Goal: Communication & Community: Share content

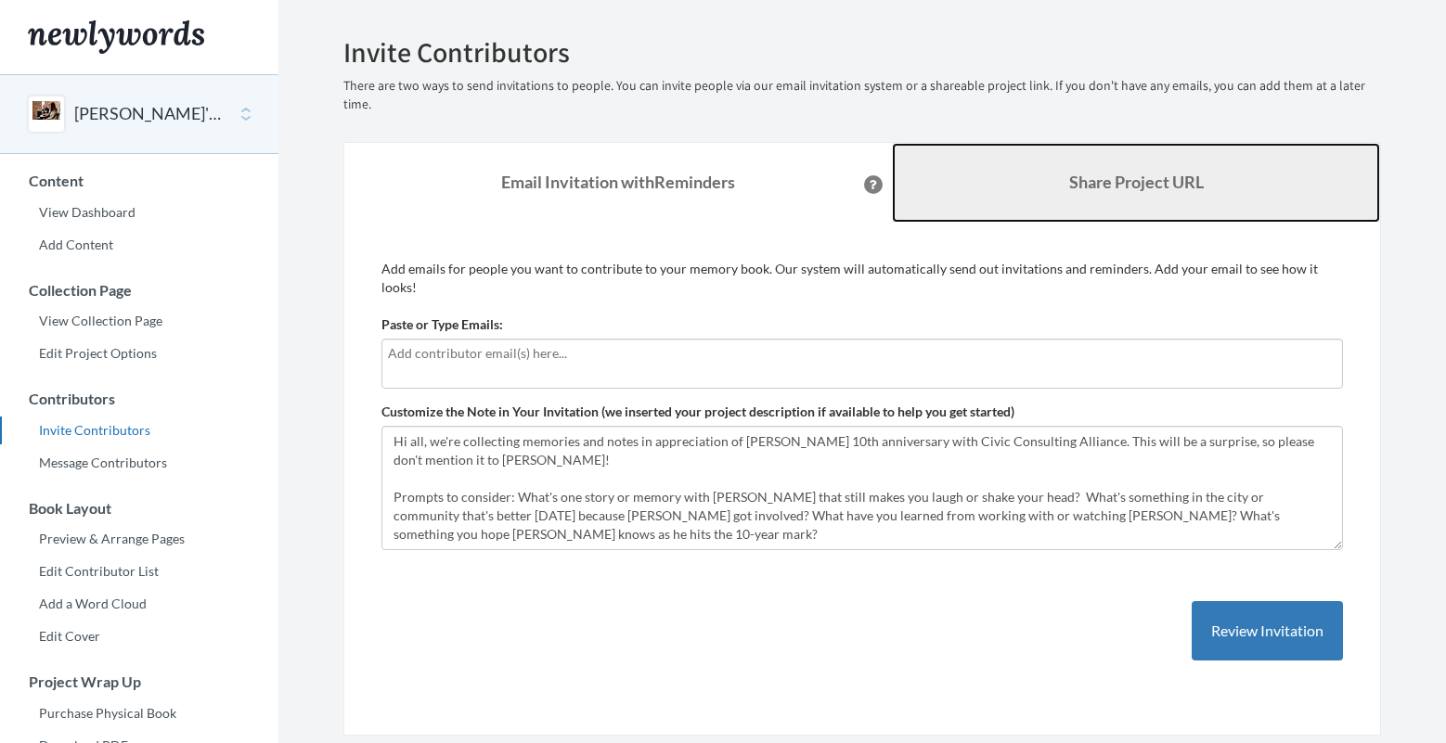
click at [1143, 143] on link "Share Project URL" at bounding box center [1136, 183] width 488 height 80
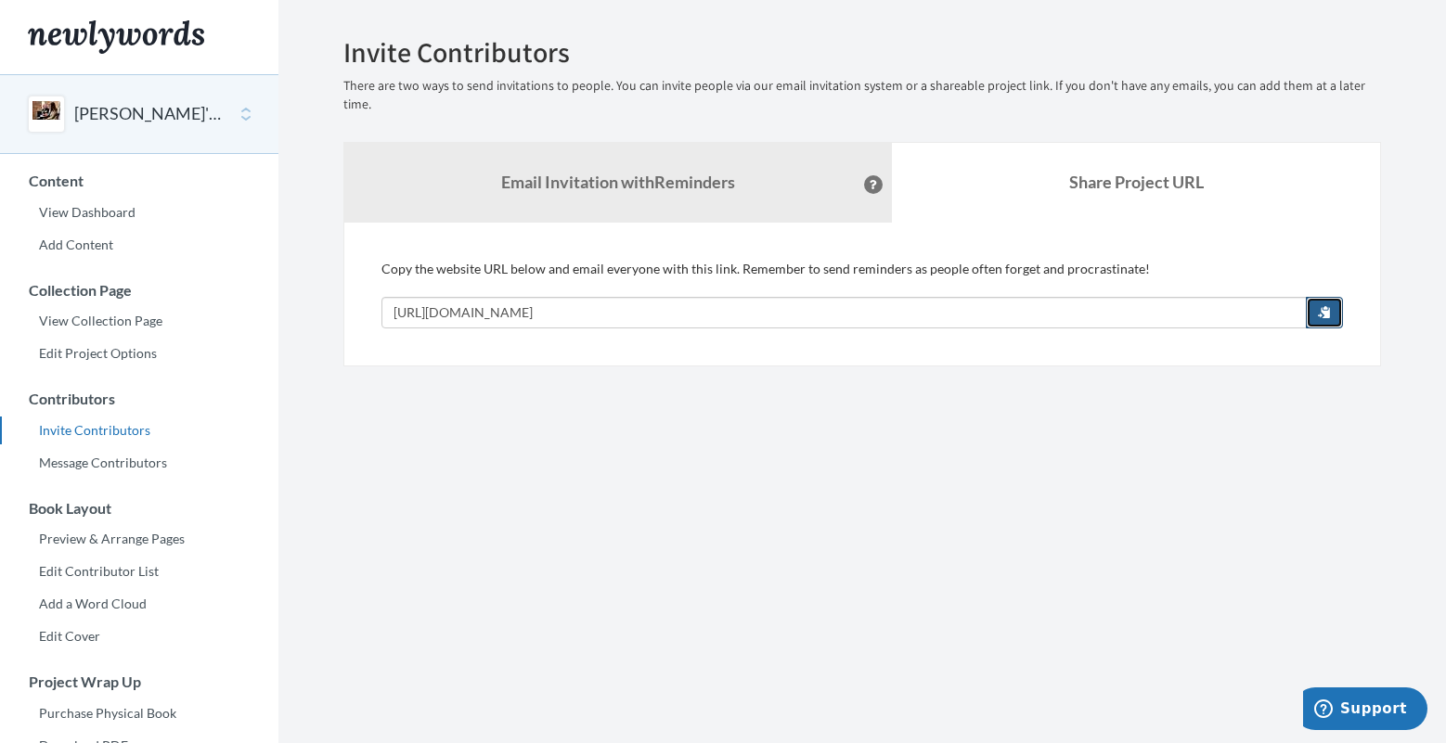
click at [1327, 305] on span "button" at bounding box center [1324, 311] width 13 height 13
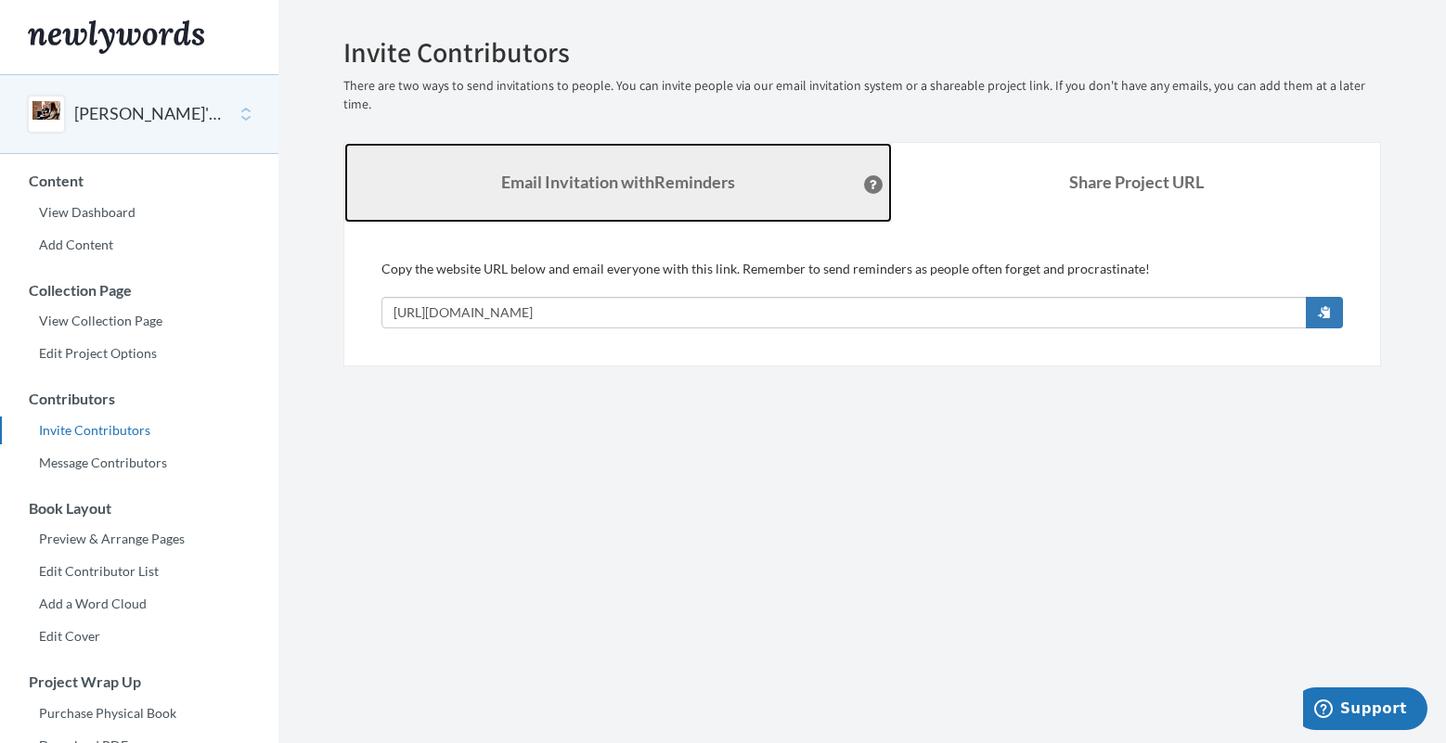
click at [682, 172] on strong "Email Invitation with Reminders" at bounding box center [618, 182] width 234 height 20
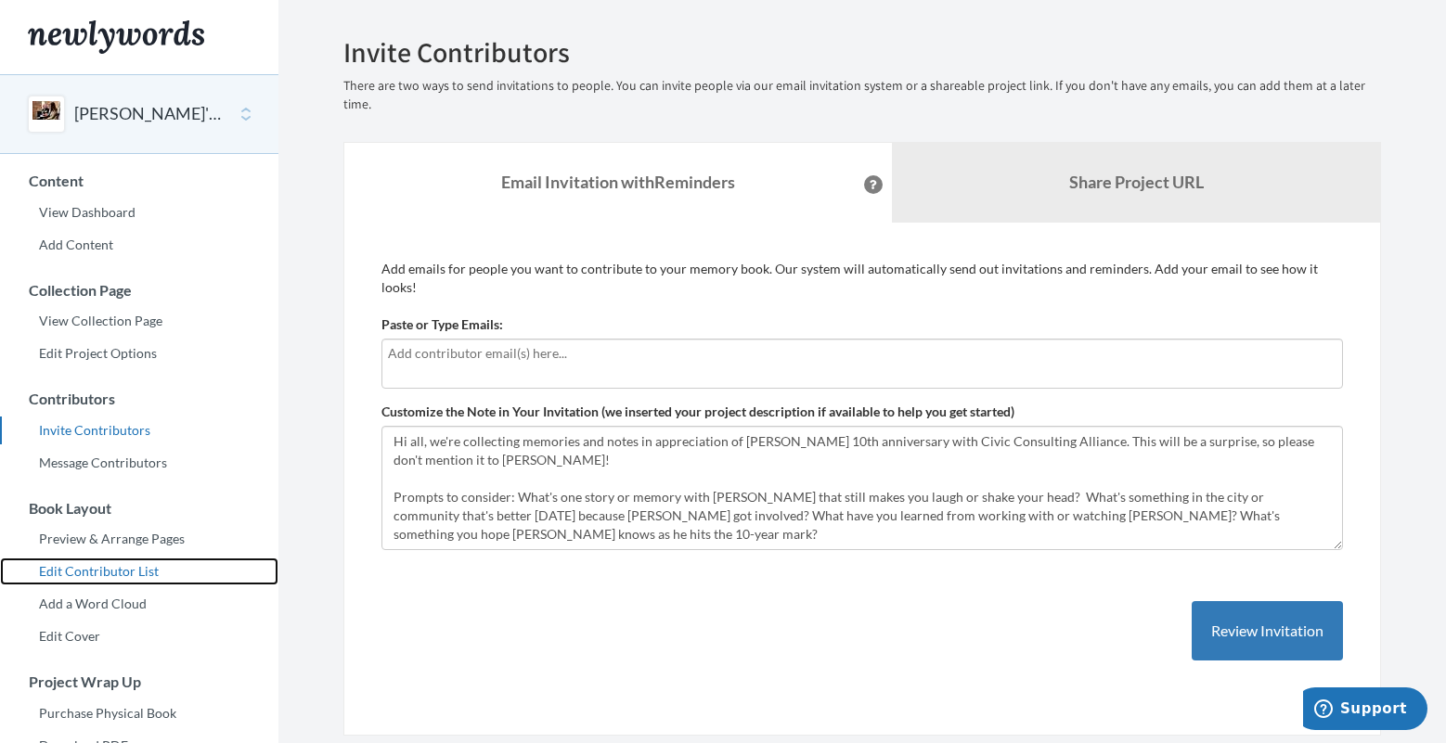
click at [147, 567] on link "Edit Contributor List" at bounding box center [139, 572] width 278 height 28
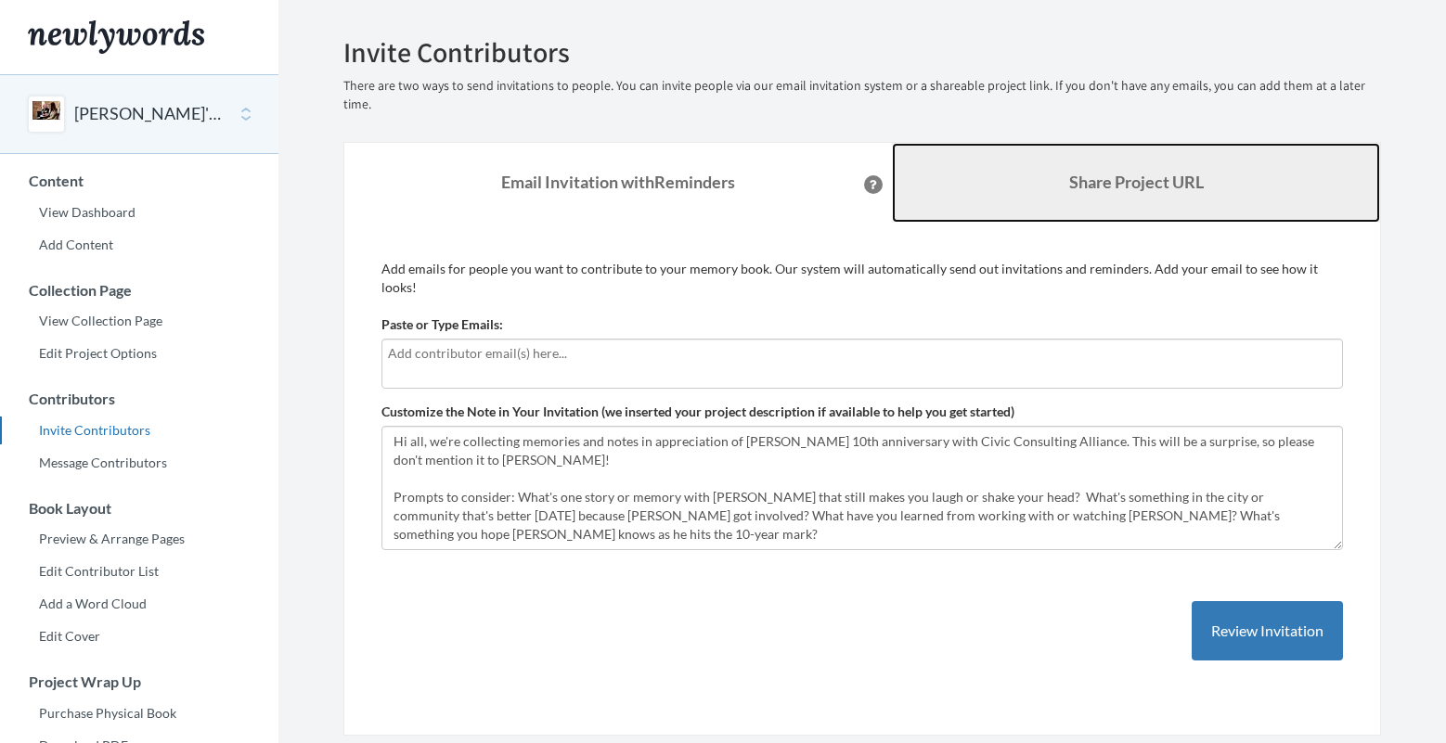
click at [1105, 172] on b "Share Project URL" at bounding box center [1136, 182] width 135 height 20
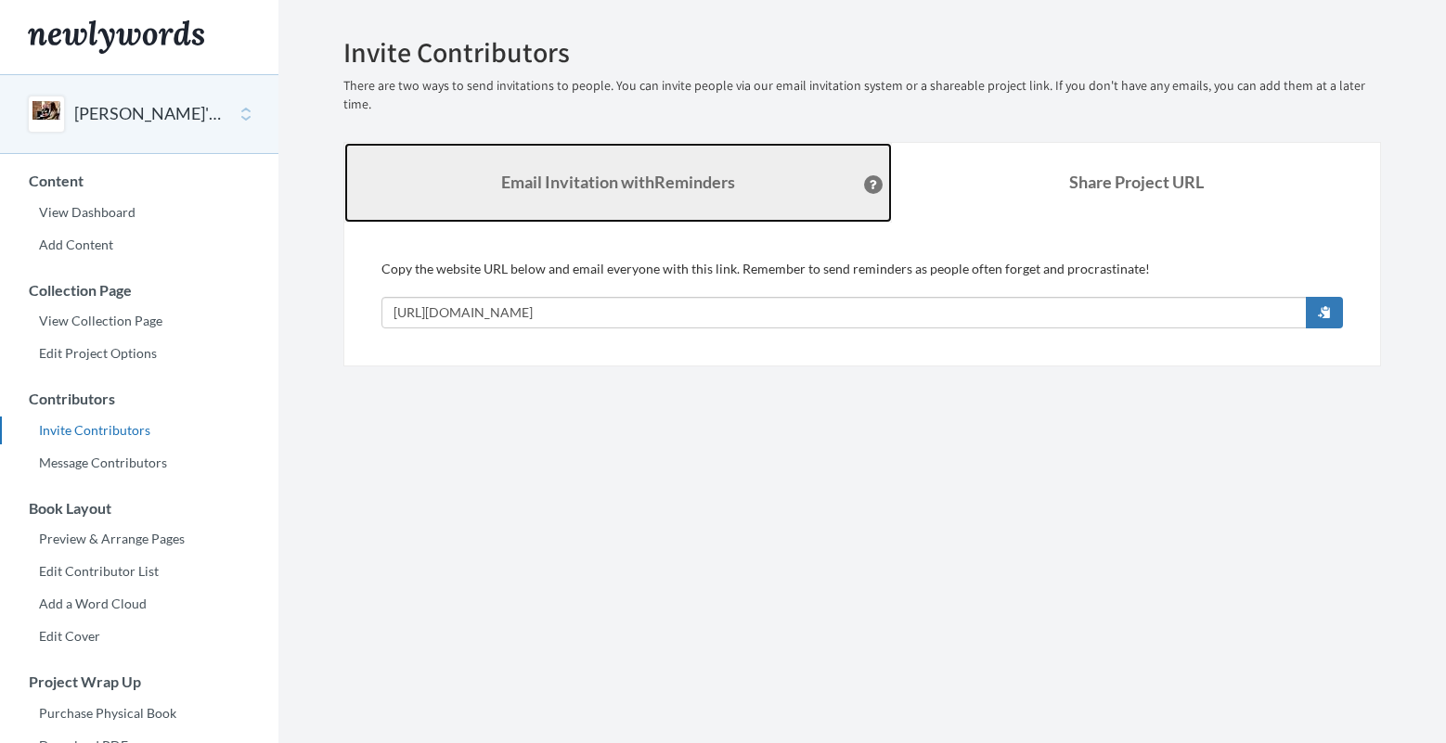
click at [803, 174] on link "Email Invitation with Reminders" at bounding box center [618, 183] width 548 height 80
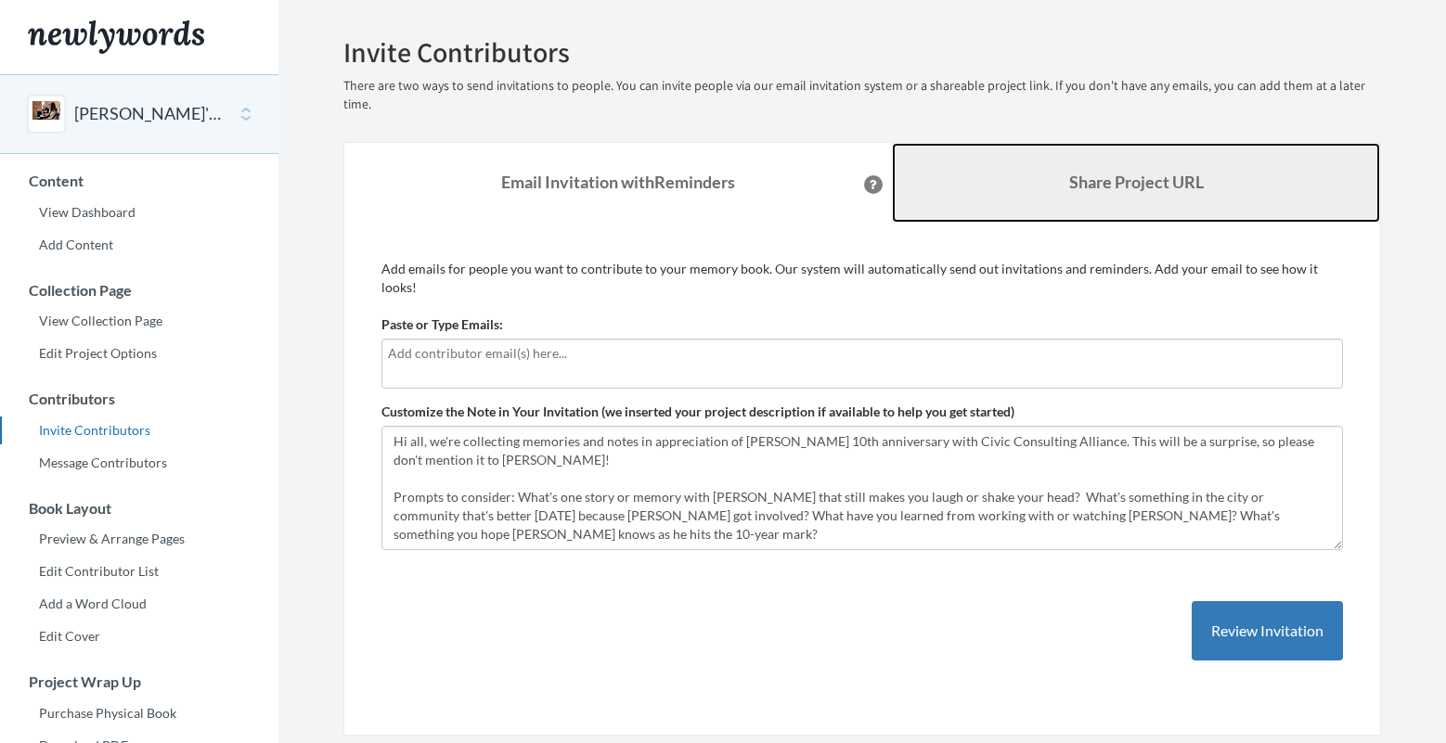
click at [964, 175] on link "Share Project URL" at bounding box center [1136, 183] width 488 height 80
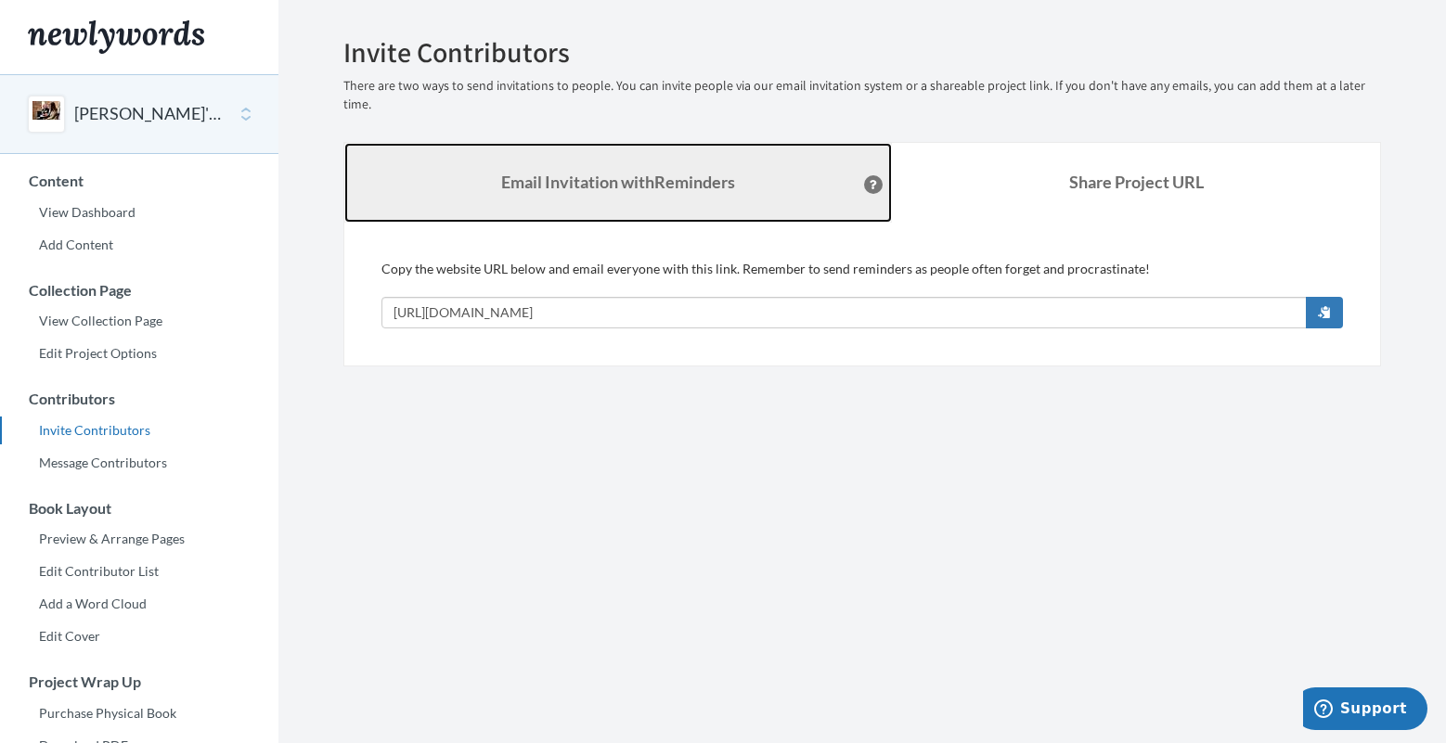
click at [700, 172] on strong "Email Invitation with Reminders" at bounding box center [618, 182] width 234 height 20
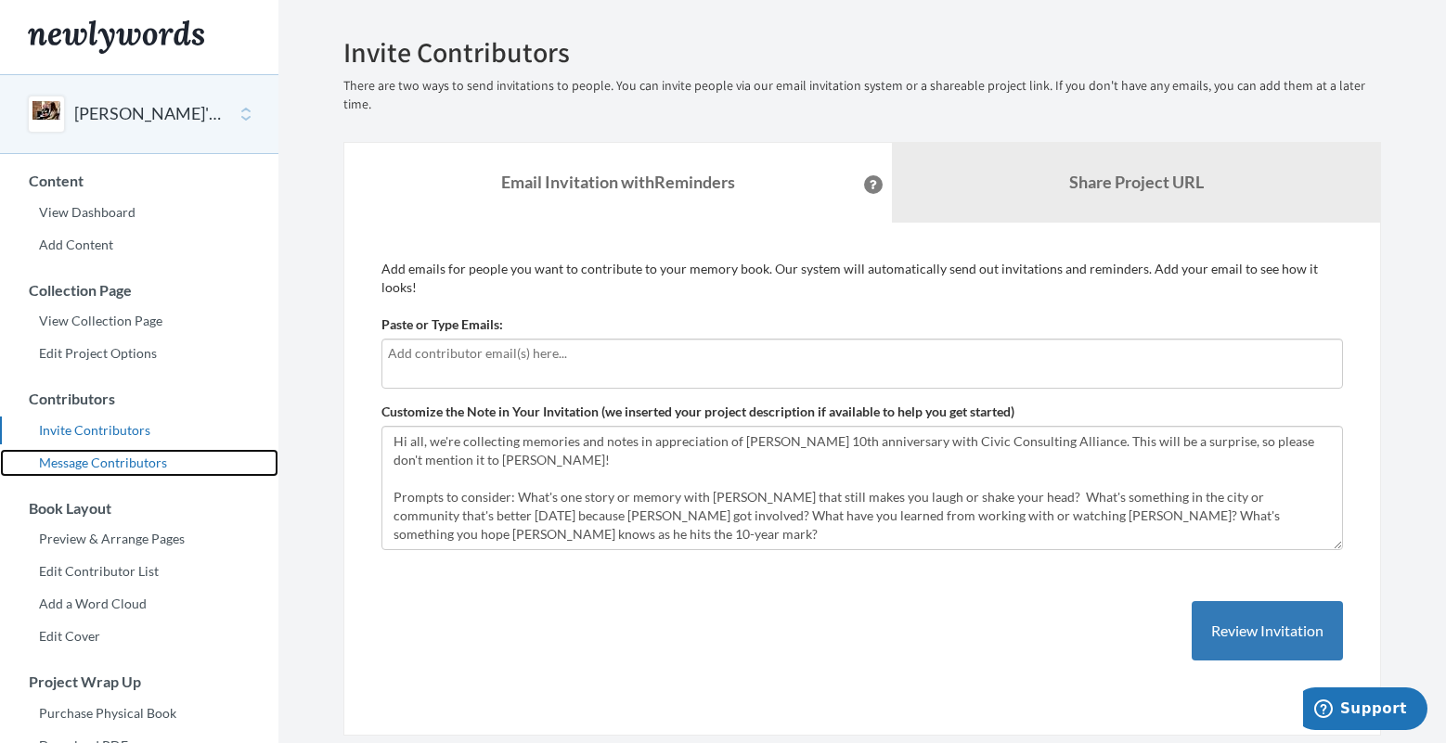
click at [78, 464] on link "Message Contributors" at bounding box center [139, 463] width 278 height 28
click at [497, 339] on div at bounding box center [862, 364] width 962 height 50
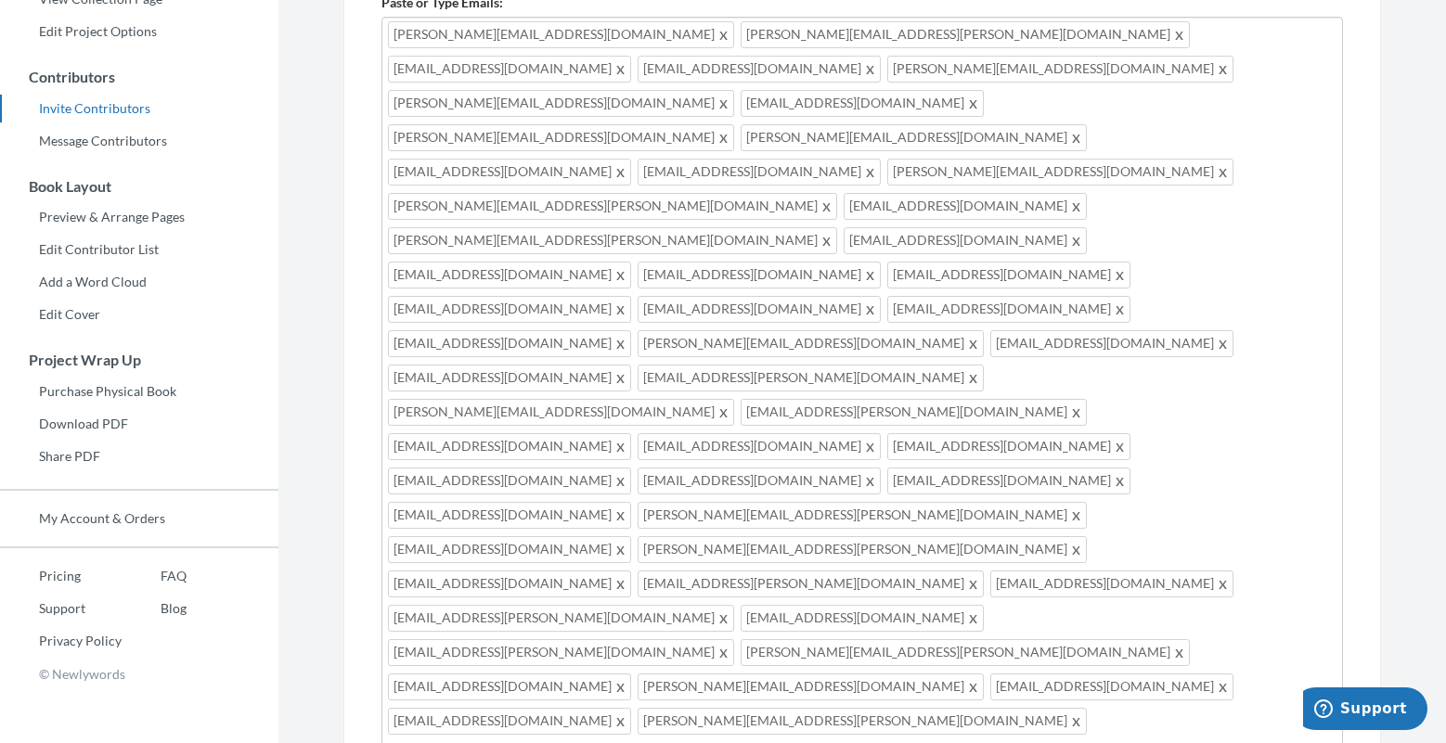
scroll to position [277, 0]
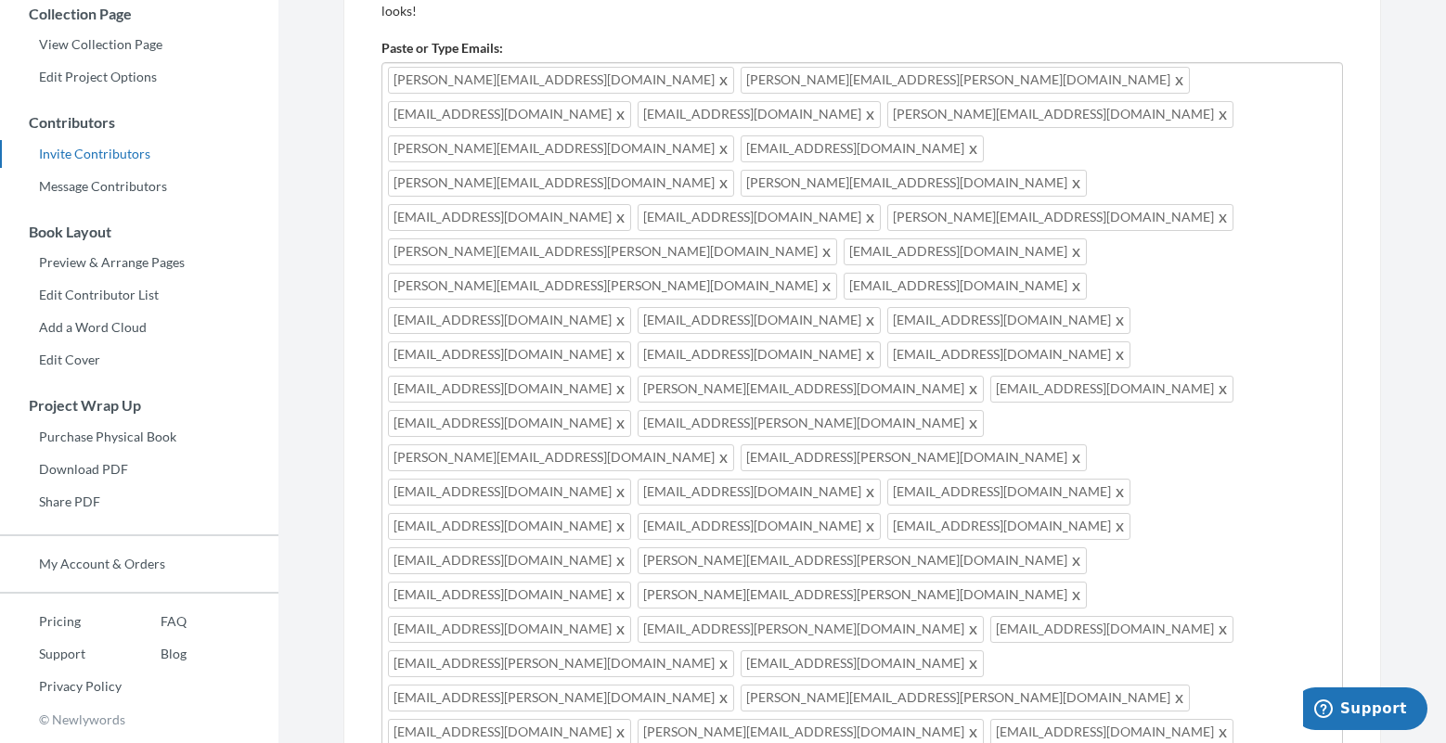
drag, startPoint x: 482, startPoint y: 582, endPoint x: 382, endPoint y: 488, distance: 136.6
click at [1346, 302] on div "Add emails for people you want to contribute to your memory book. Our system wi…" at bounding box center [862, 553] width 1038 height 1215
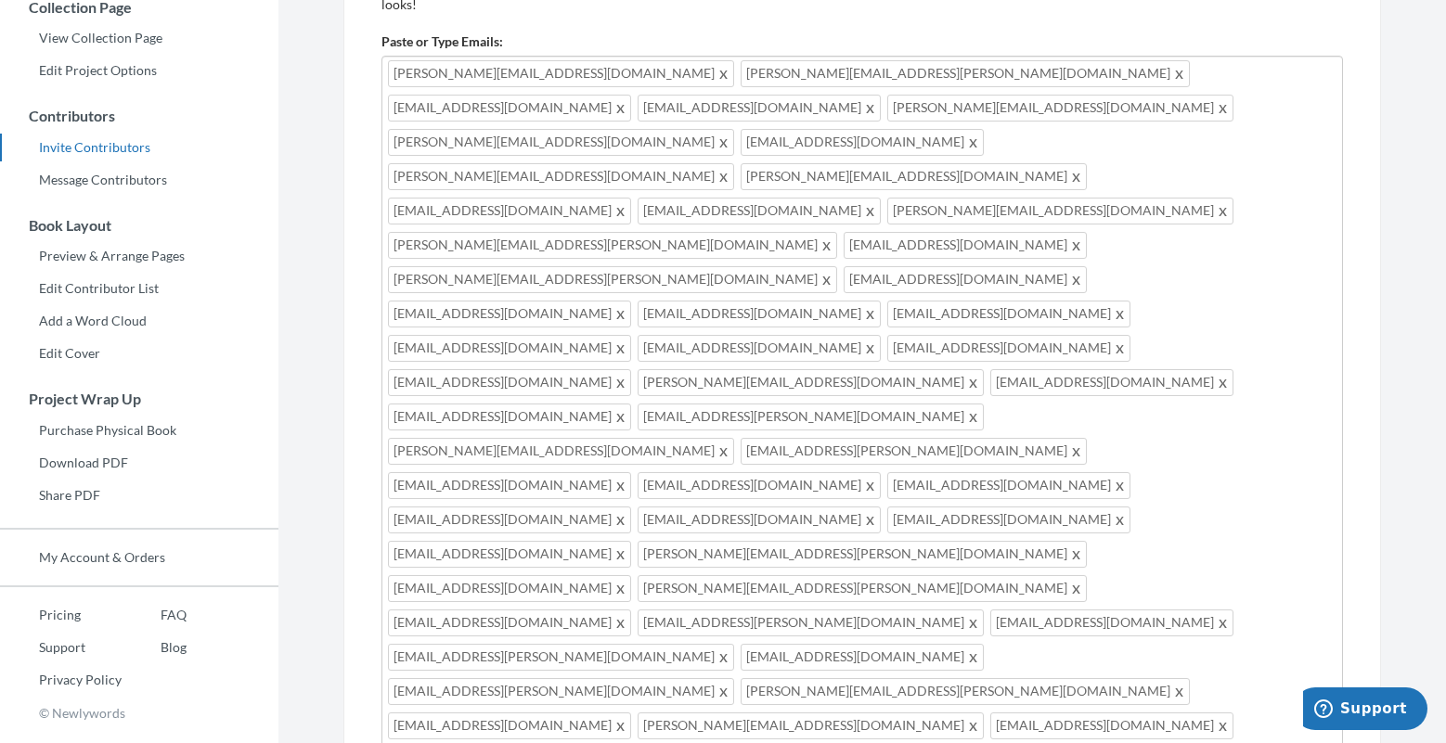
scroll to position [369, 0]
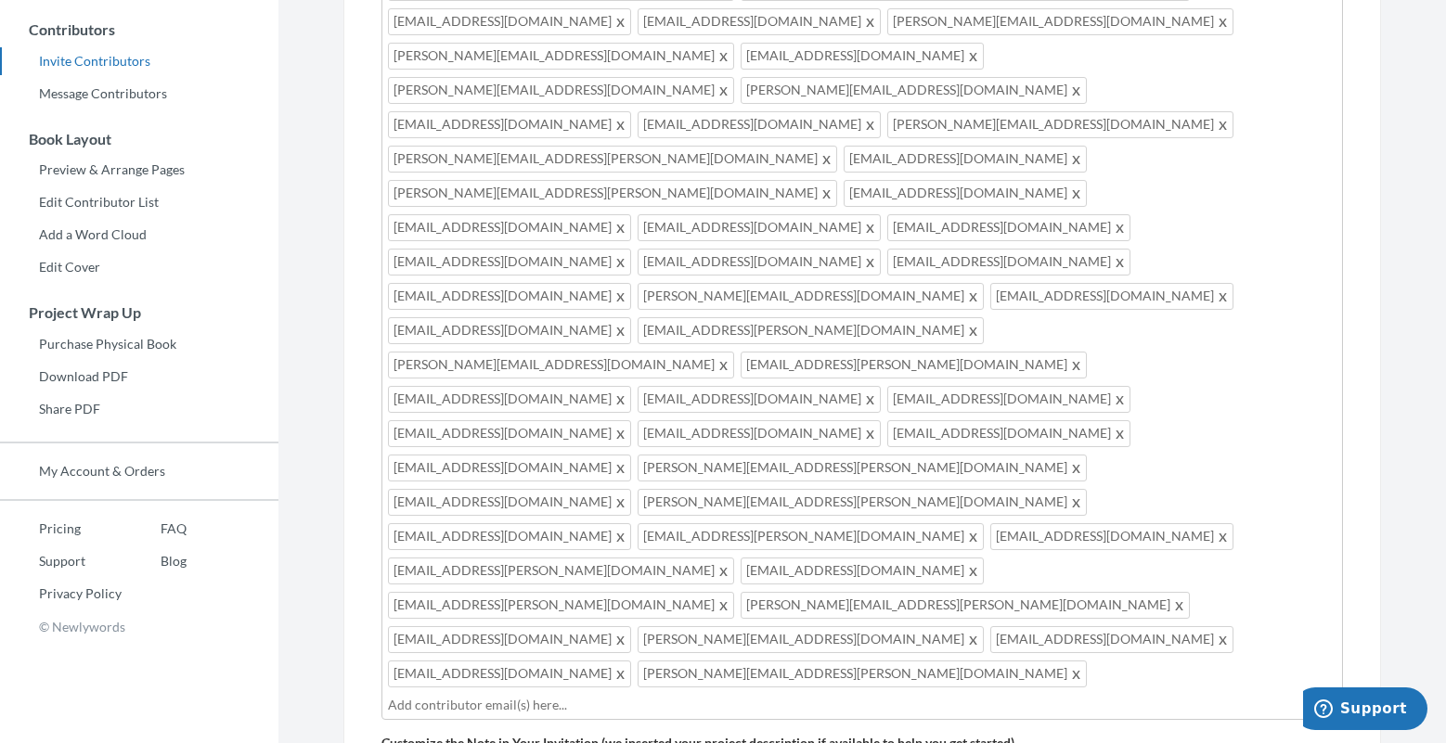
click at [936, 595] on div "Add emails for people you want to contribute to your memory book. Our system wi…" at bounding box center [862, 460] width 962 height 1140
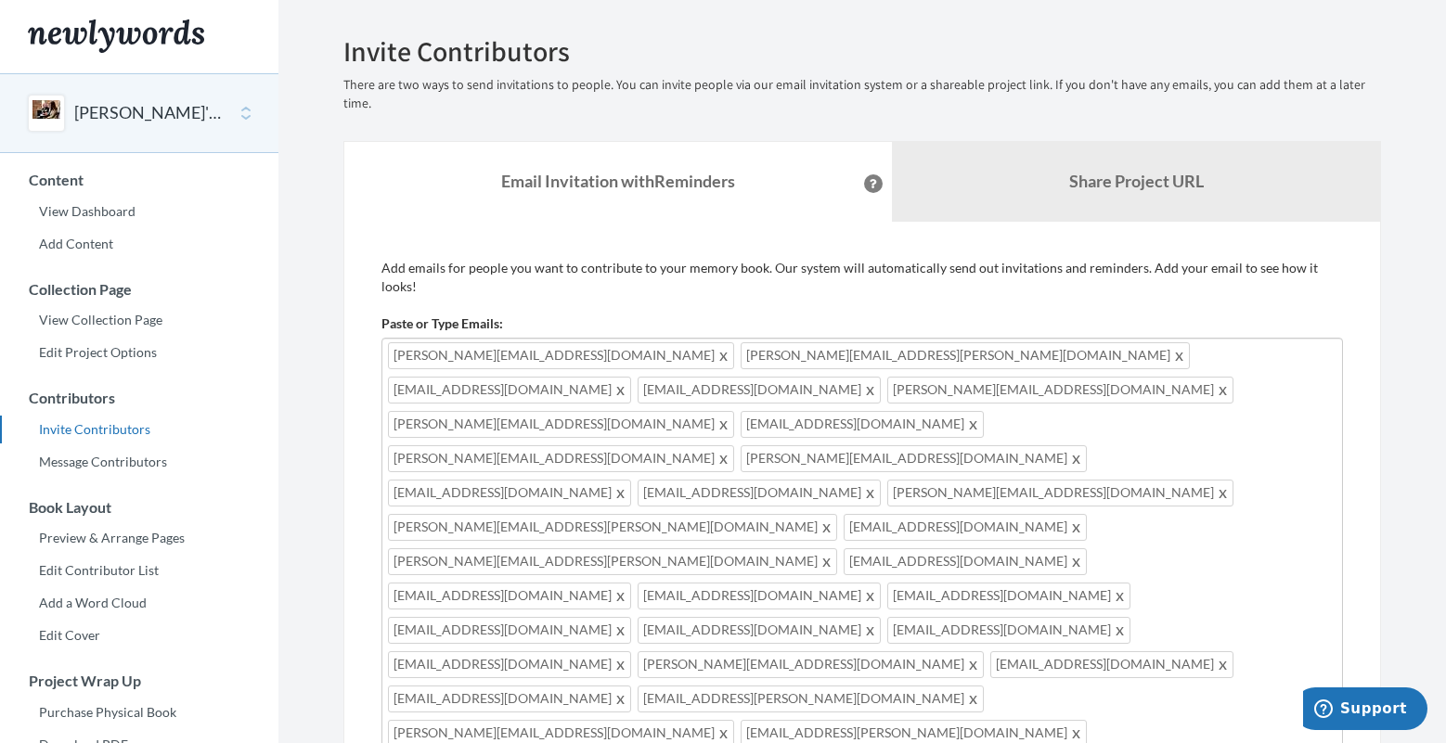
scroll to position [0, 0]
